Goal: Task Accomplishment & Management: Use online tool/utility

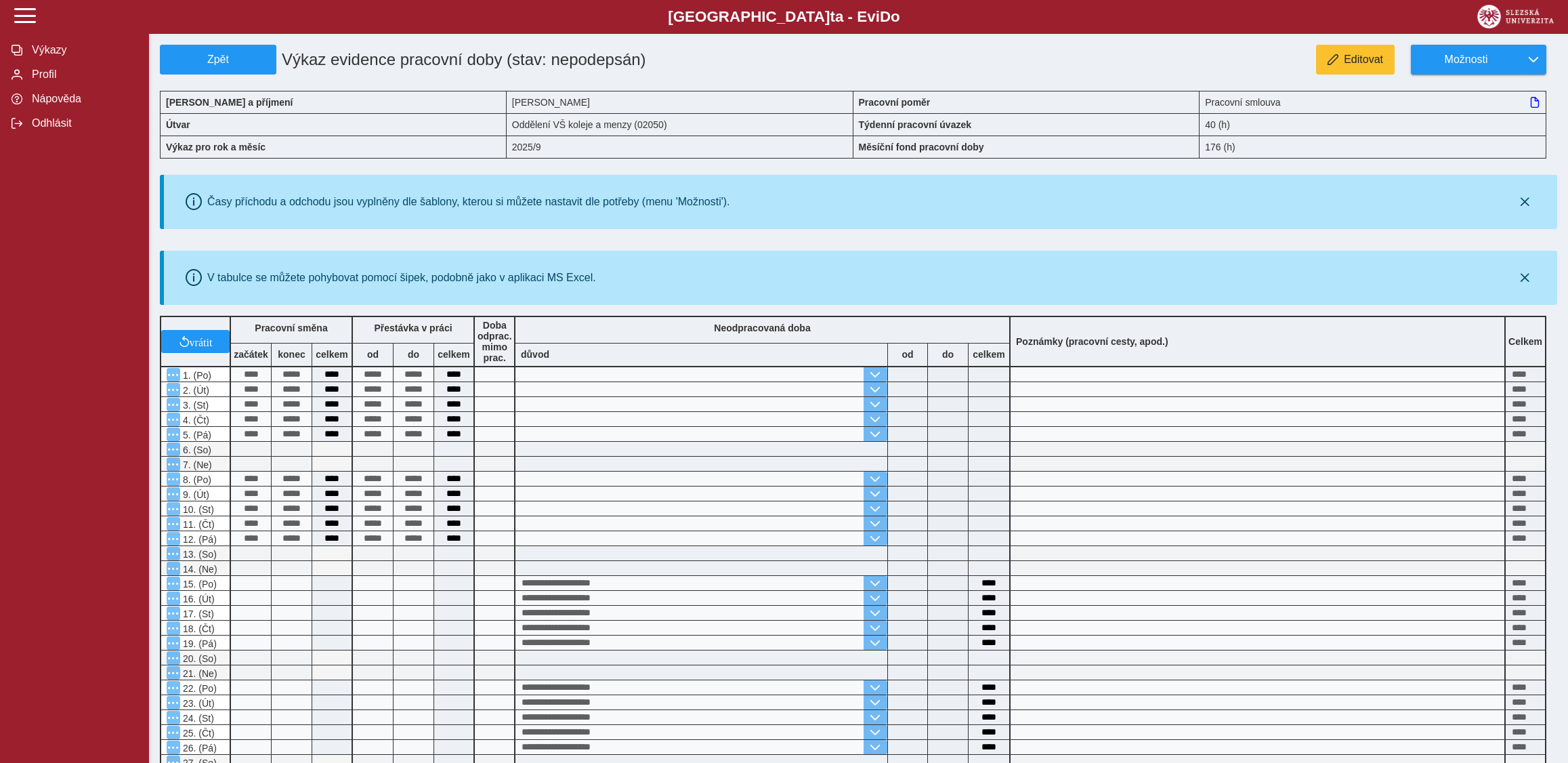
scroll to position [214, 0]
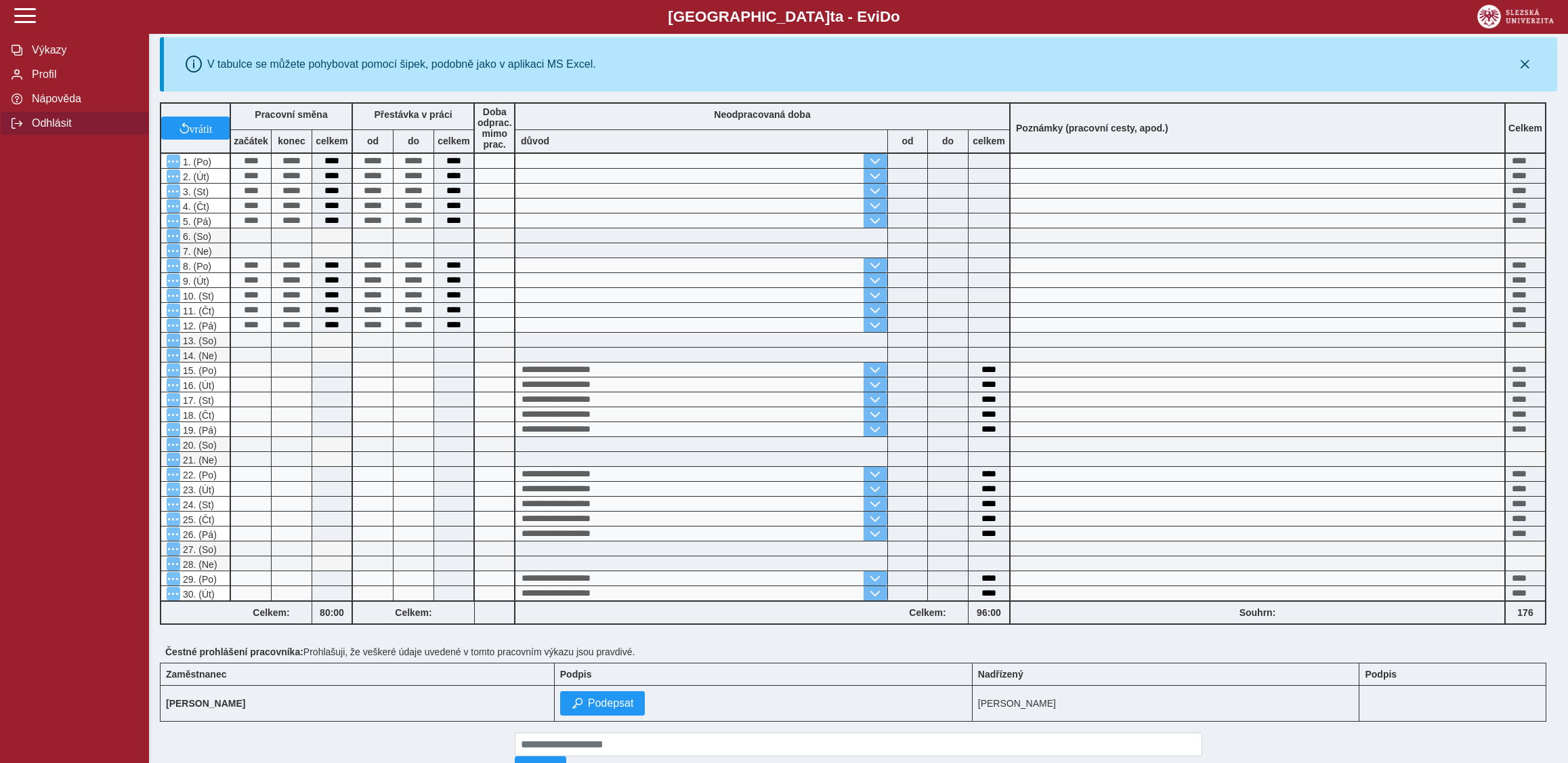
click at [38, 129] on span "Odhlásit" at bounding box center [83, 123] width 110 height 12
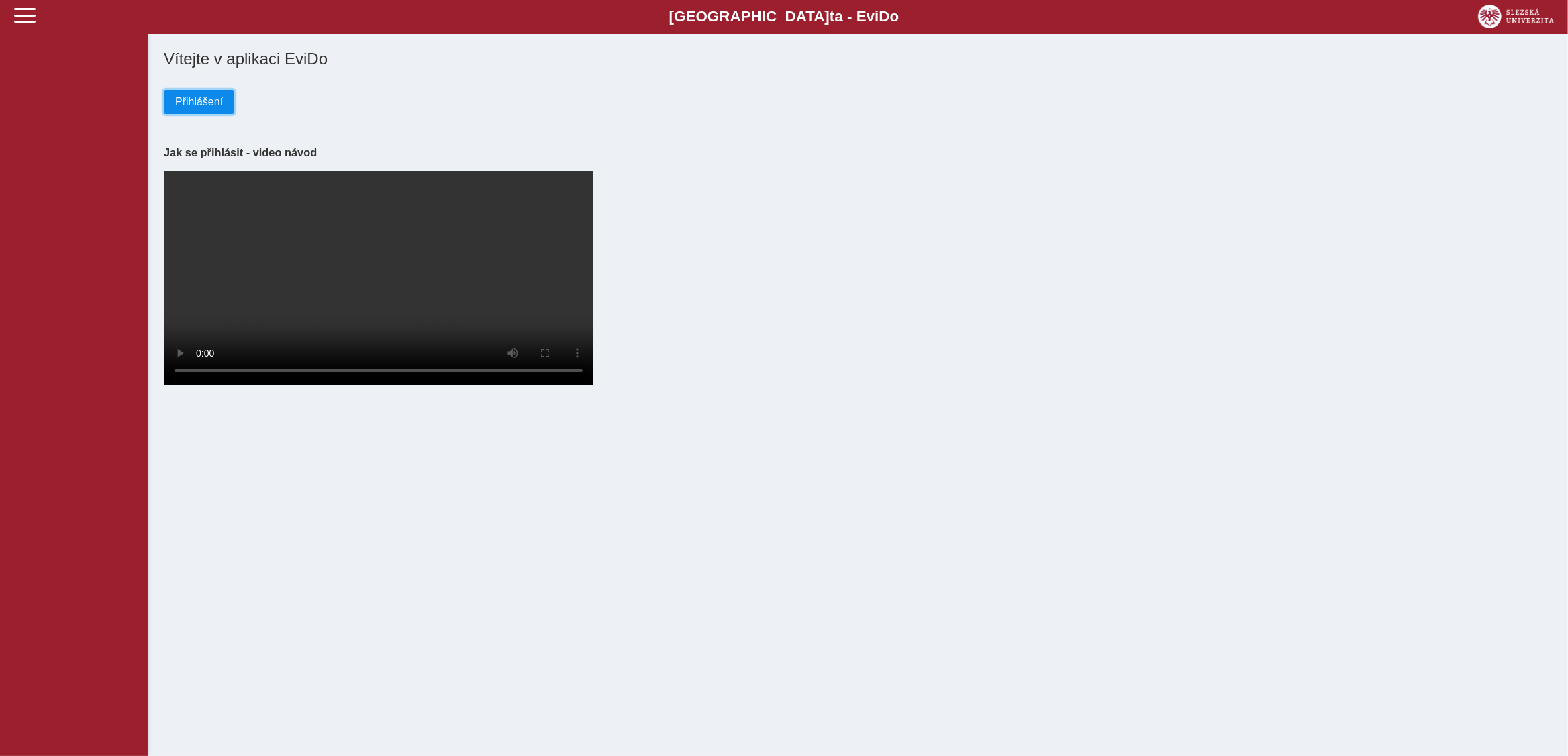
click at [214, 107] on span "Přihlášení" at bounding box center [199, 102] width 47 height 12
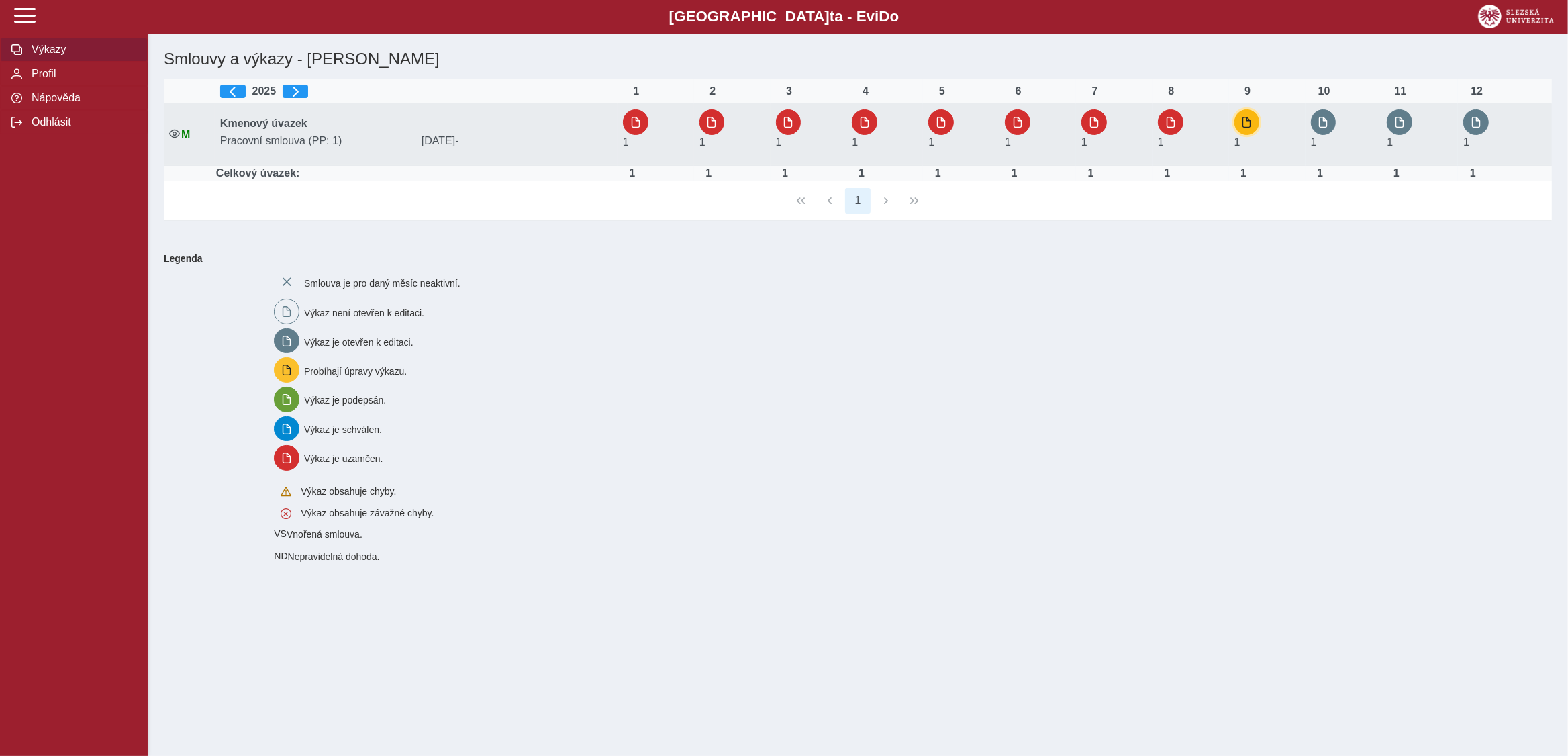
click at [1253, 123] on span "button" at bounding box center [1247, 122] width 10 height 10
